Goal: Task Accomplishment & Management: Manage account settings

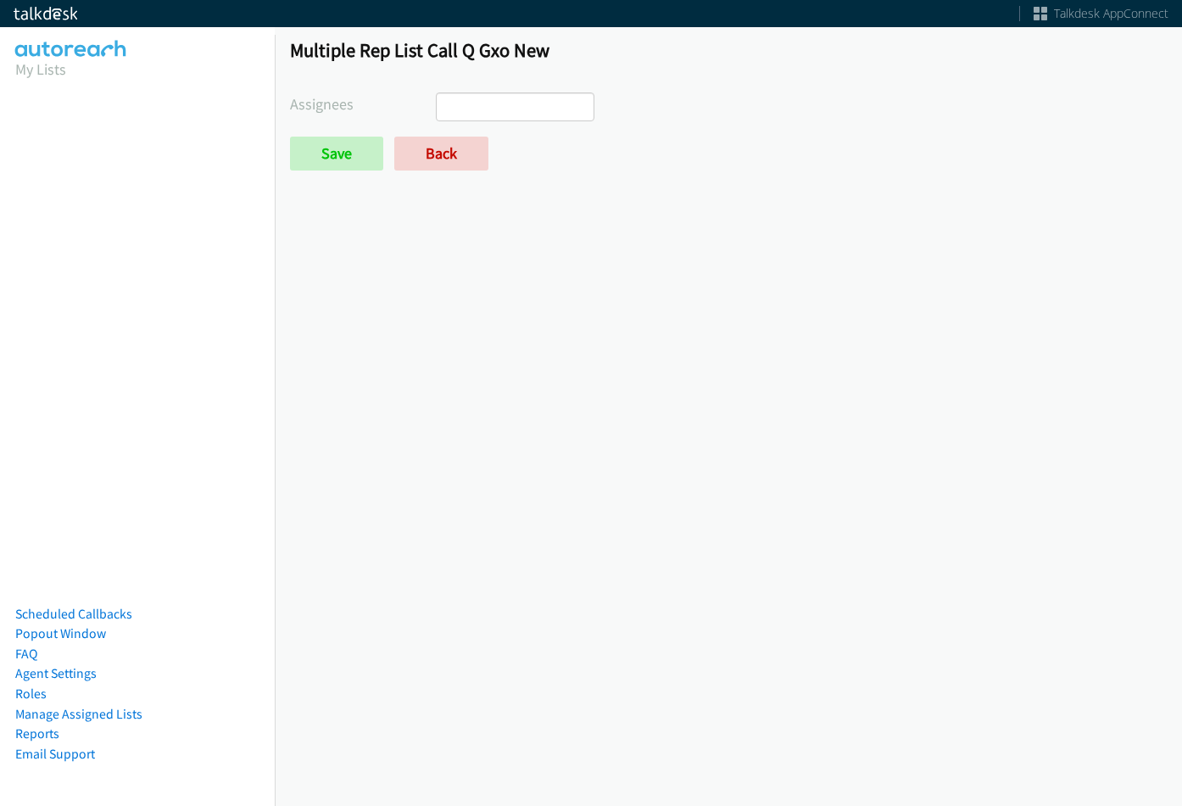
select select
click at [484, 100] on input "search" at bounding box center [466, 106] width 59 height 27
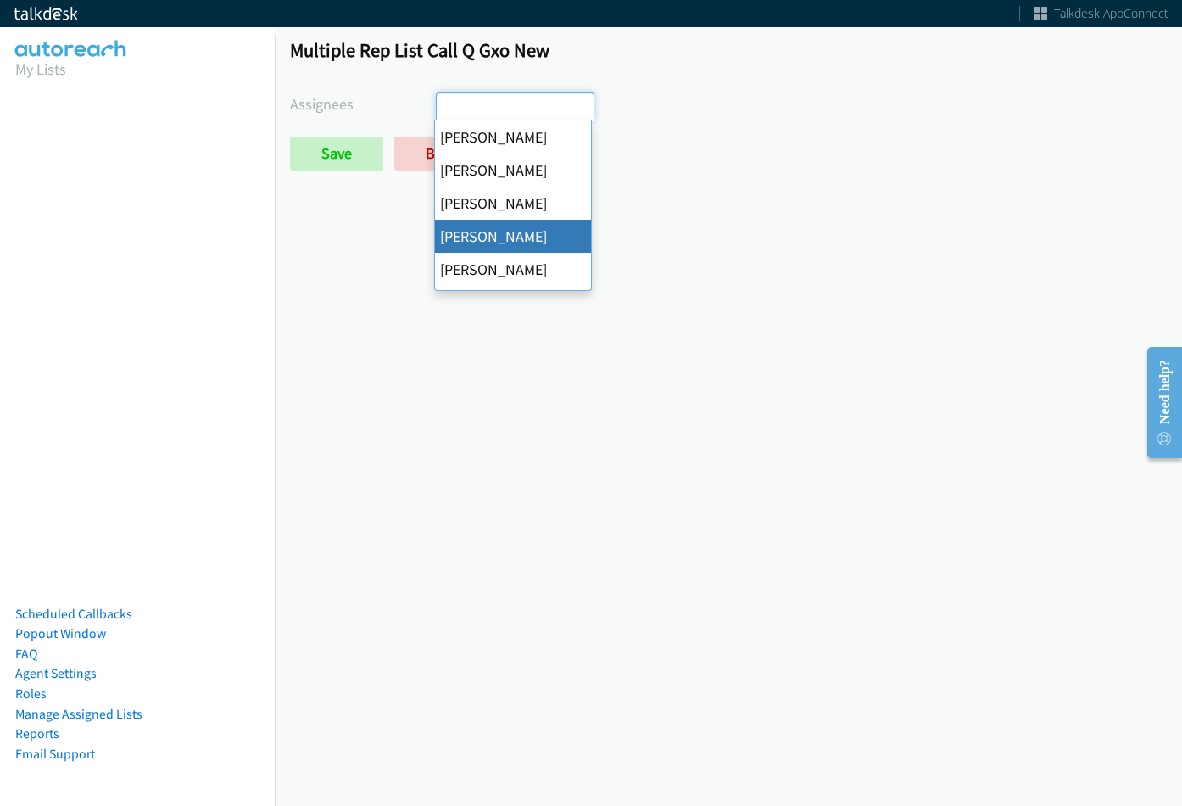
click at [862, 265] on div "Multiple Rep List Call Q Gxo New Assignees Abigail Odhiambo Alana Ruiz Cathy Sh…" at bounding box center [728, 414] width 907 height 783
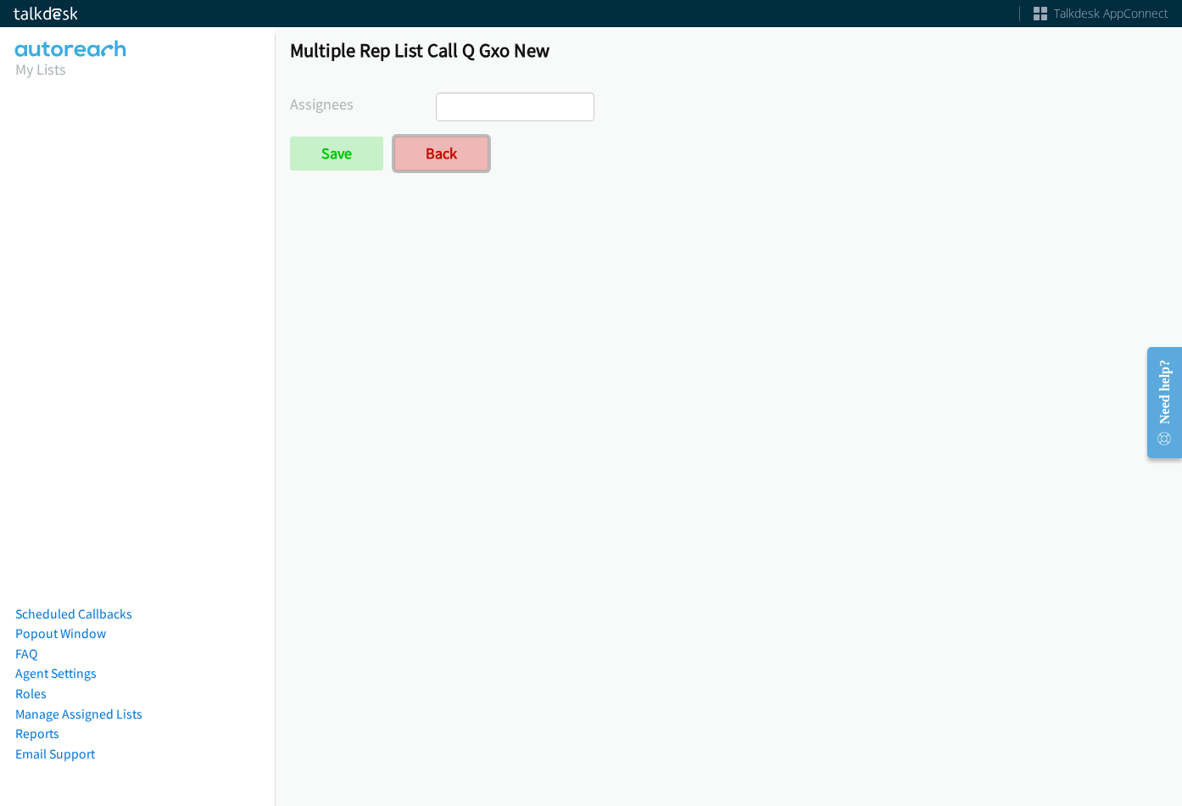
click at [464, 149] on link "Back" at bounding box center [441, 154] width 94 height 34
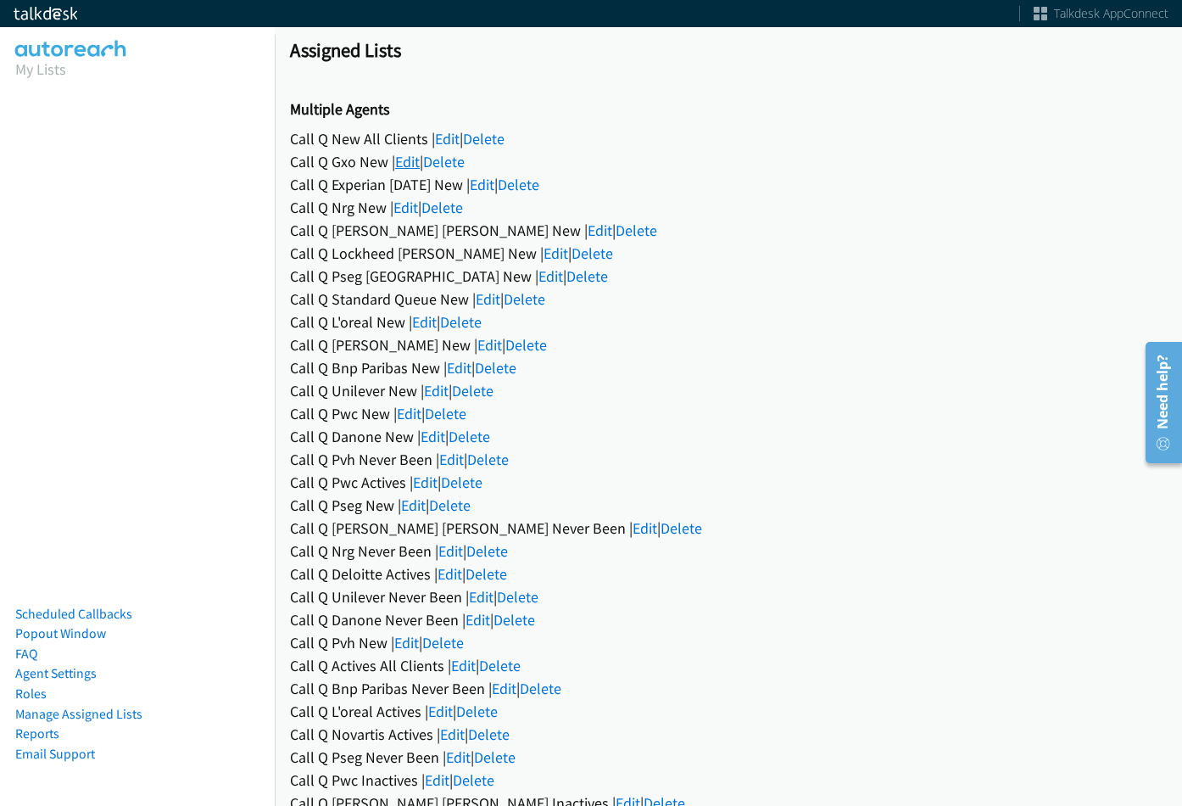
click at [396, 163] on link "Edit" at bounding box center [407, 162] width 25 height 20
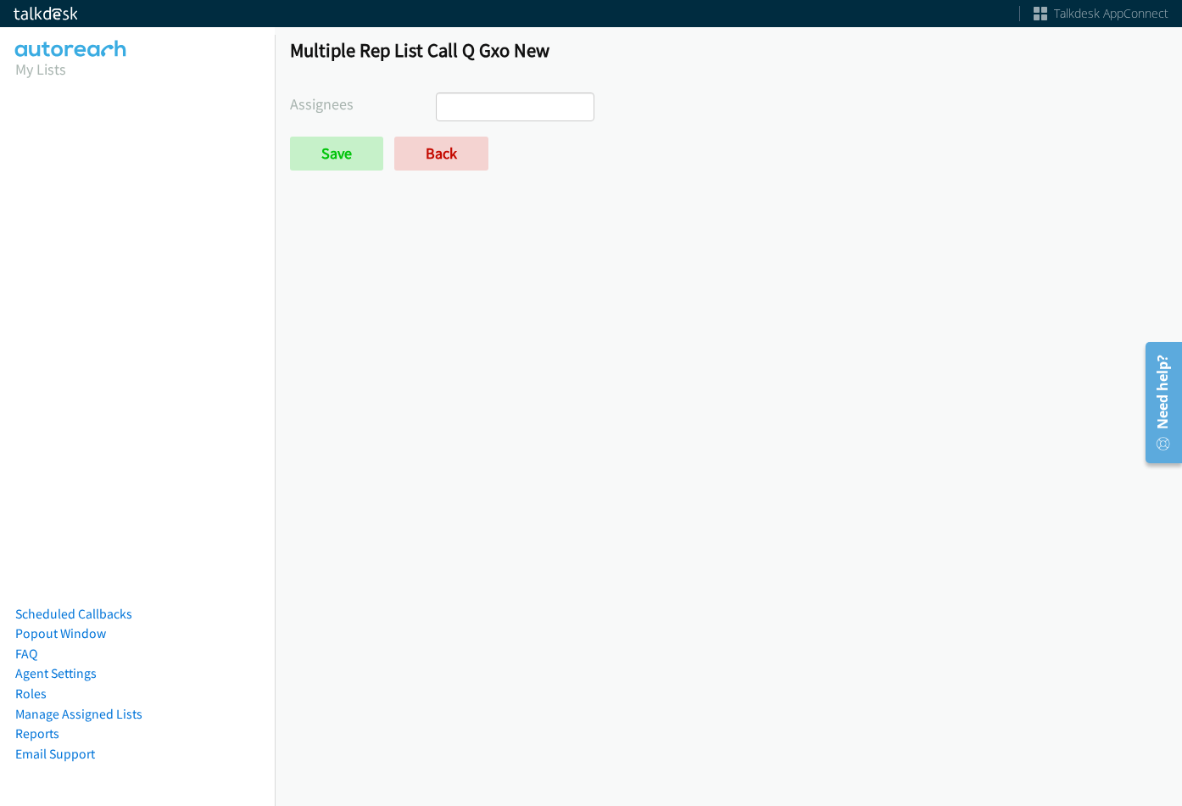
click at [493, 103] on input "search" at bounding box center [466, 106] width 59 height 27
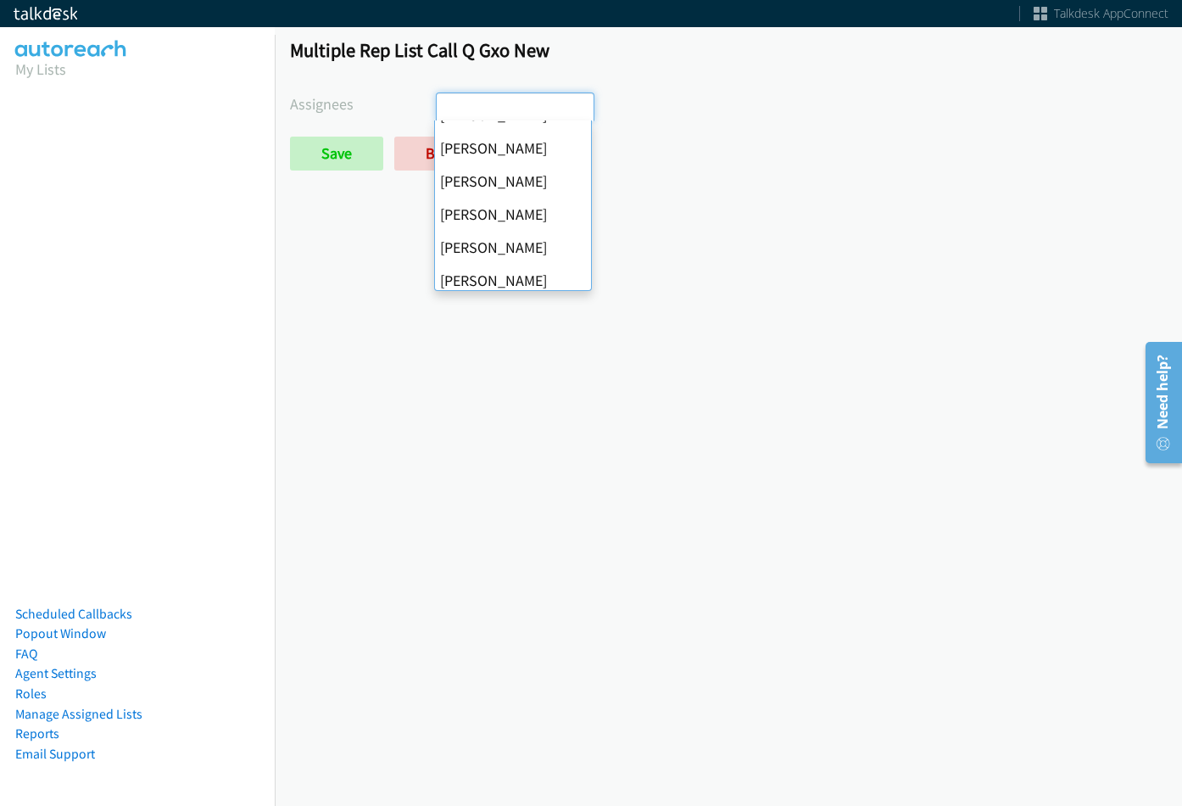
scroll to position [170, 0]
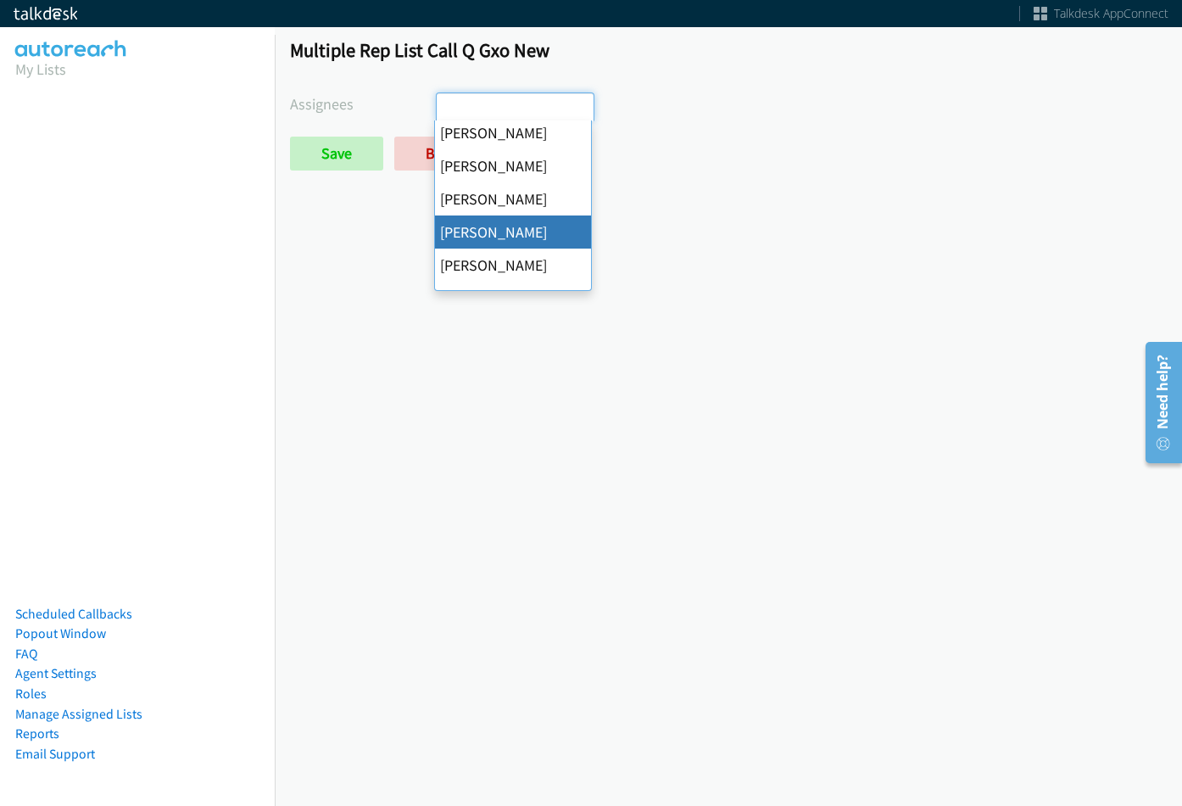
drag, startPoint x: 514, startPoint y: 223, endPoint x: 406, endPoint y: 199, distance: 110.3
select select "be9ce6ff-d490-4a7d-808b-73677b0698bf"
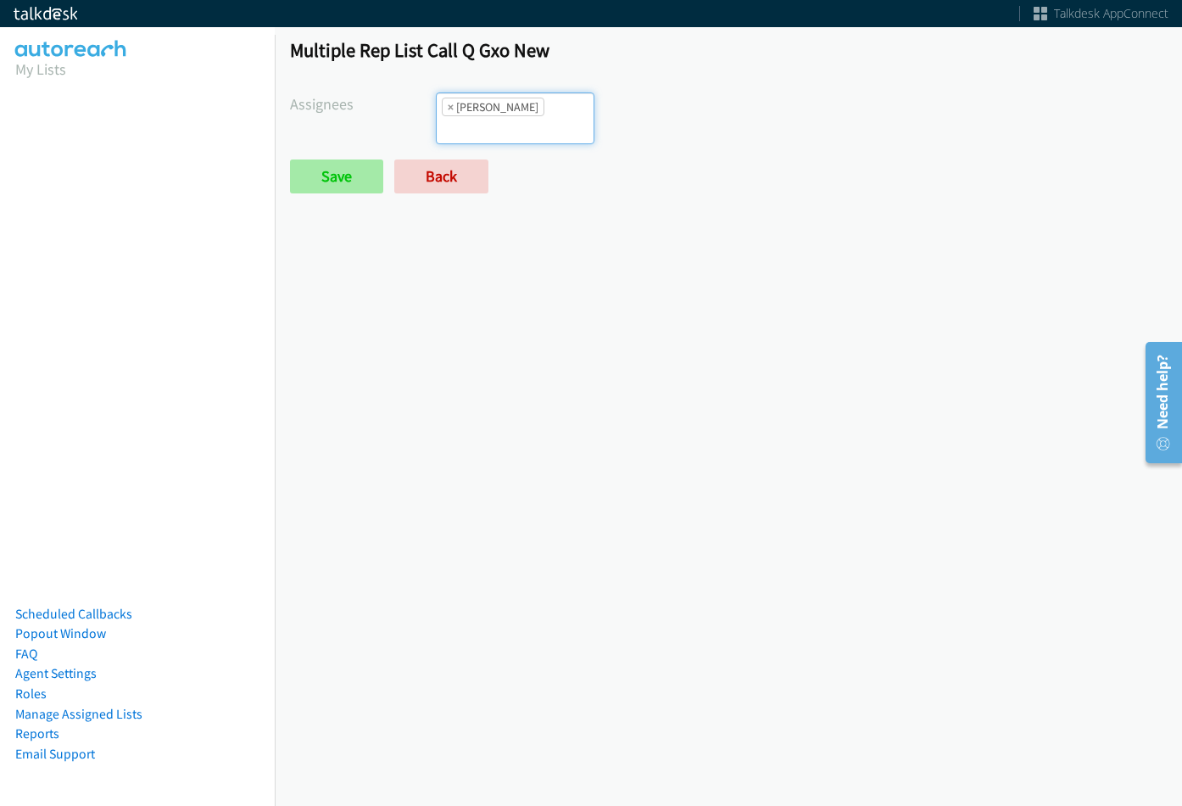
scroll to position [163, 0]
click at [374, 172] on input "Save" at bounding box center [336, 176] width 93 height 34
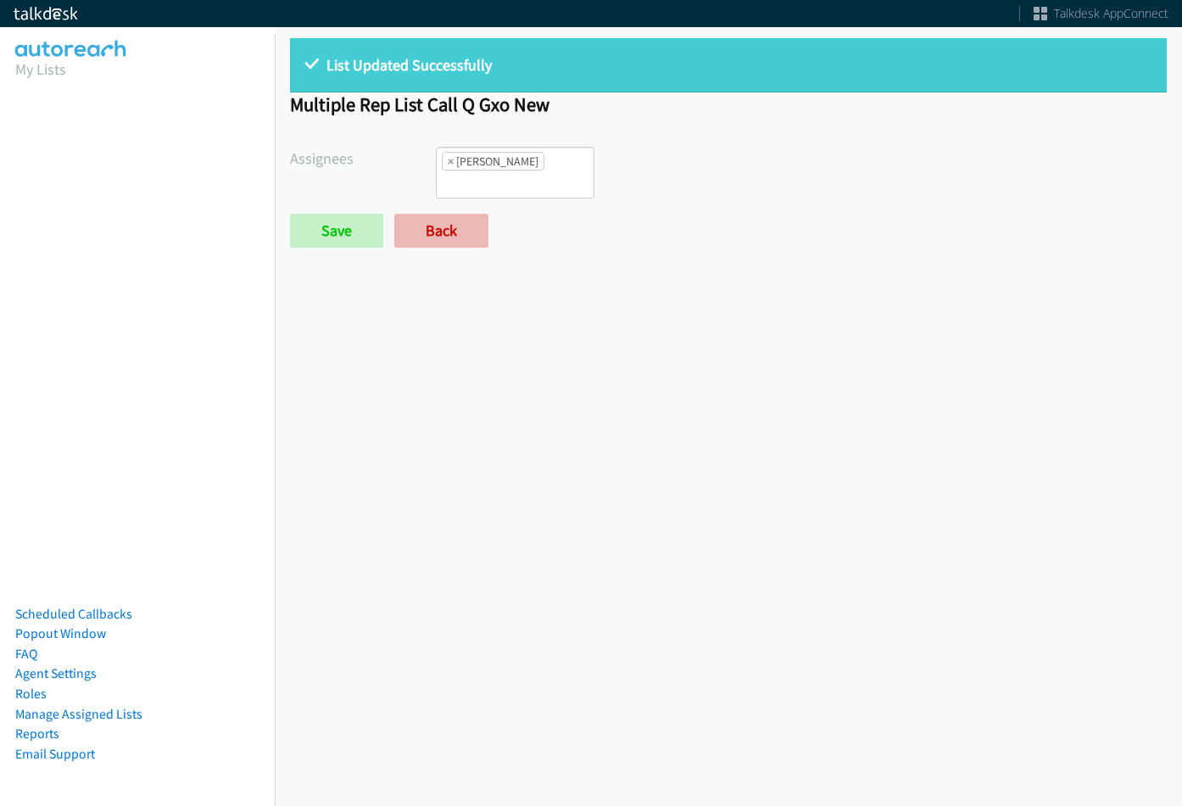
scroll to position [94, 0]
drag, startPoint x: 455, startPoint y: 231, endPoint x: 396, endPoint y: 246, distance: 60.5
click at [455, 231] on link "Back" at bounding box center [441, 231] width 94 height 34
